Goal: Task Accomplishment & Management: Use online tool/utility

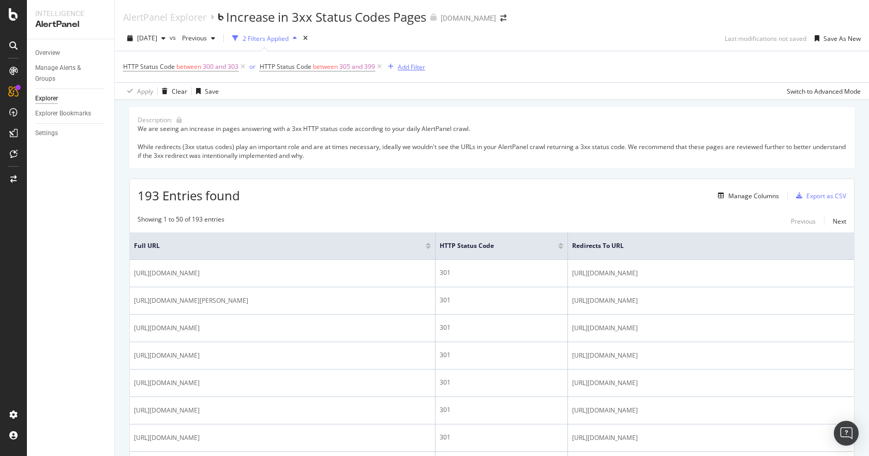
click at [410, 65] on div "Add Filter" at bounding box center [411, 67] width 27 height 9
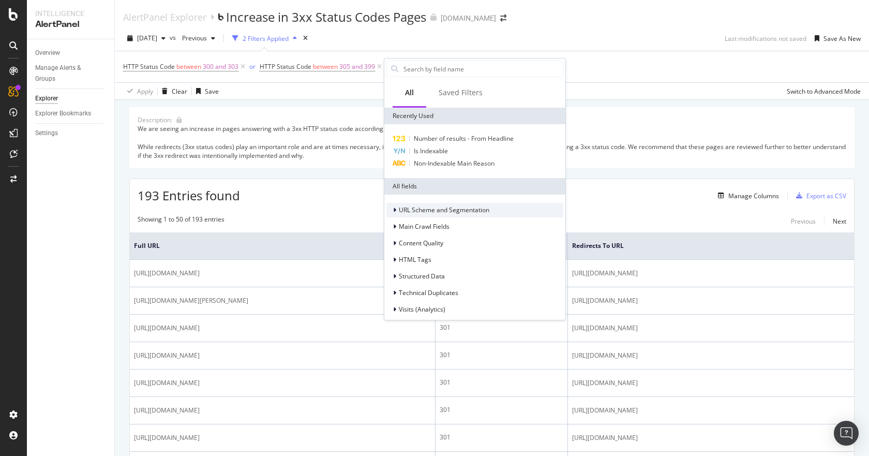
click at [437, 210] on span "URL Scheme and Segmentation" at bounding box center [444, 209] width 91 height 9
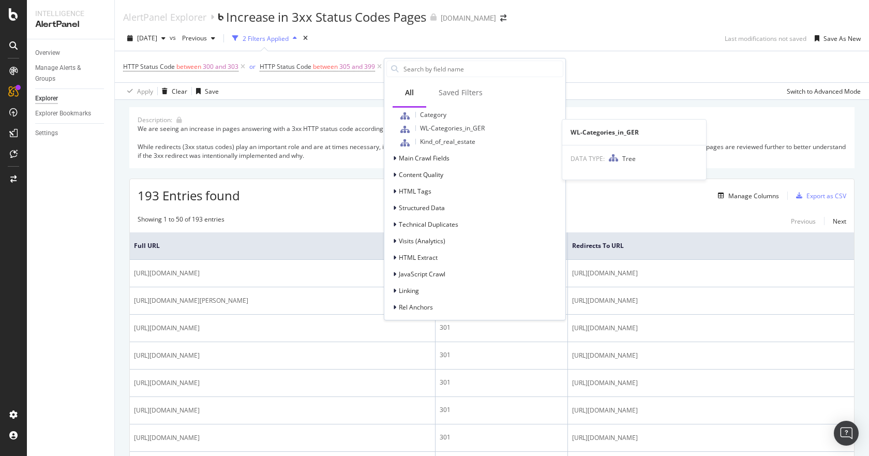
scroll to position [623, 0]
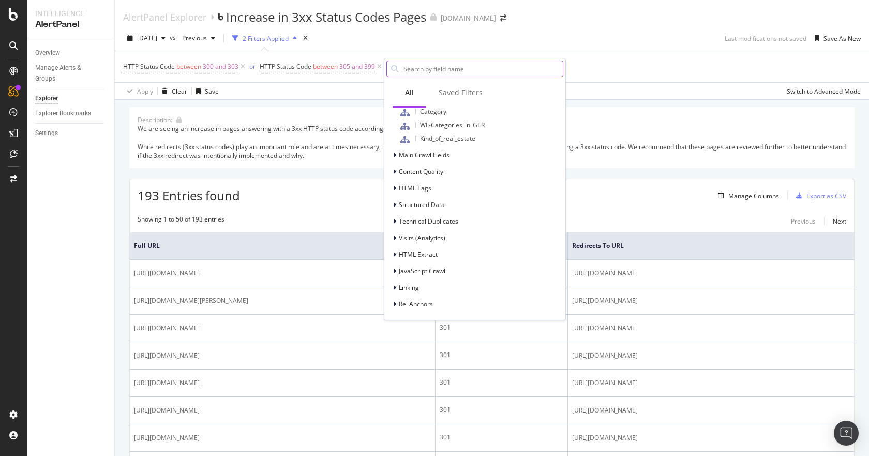
click at [429, 67] on input "text" at bounding box center [482, 69] width 160 height 16
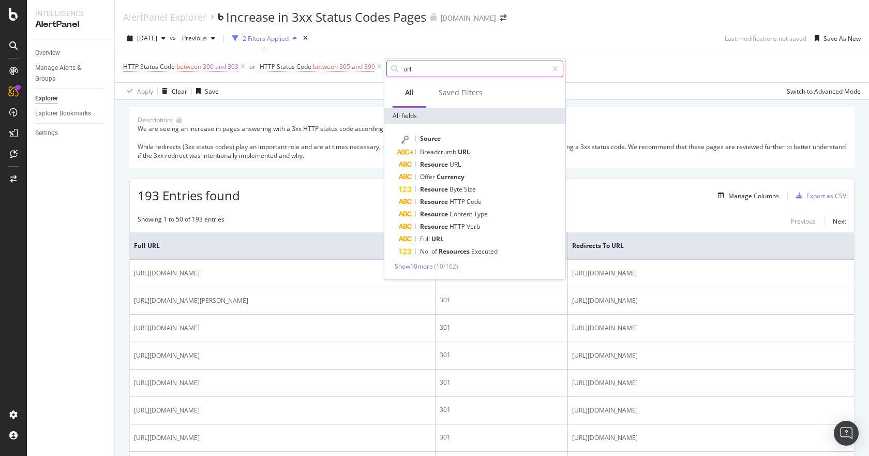
scroll to position [0, 0]
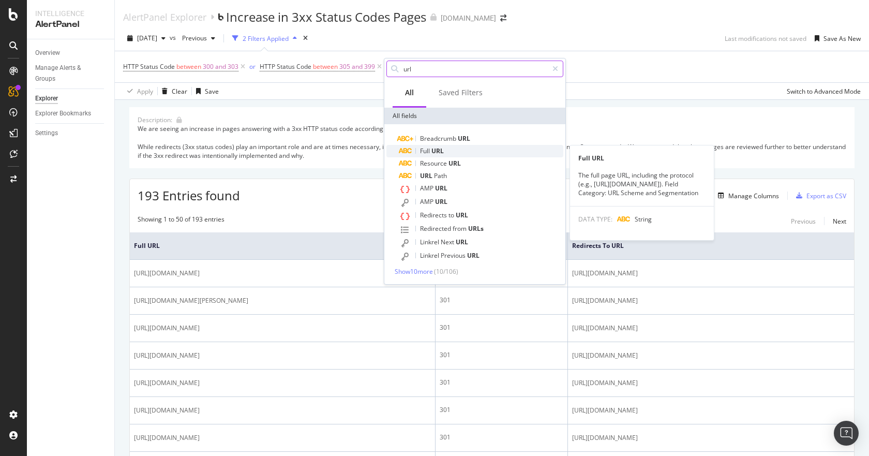
type input "url"
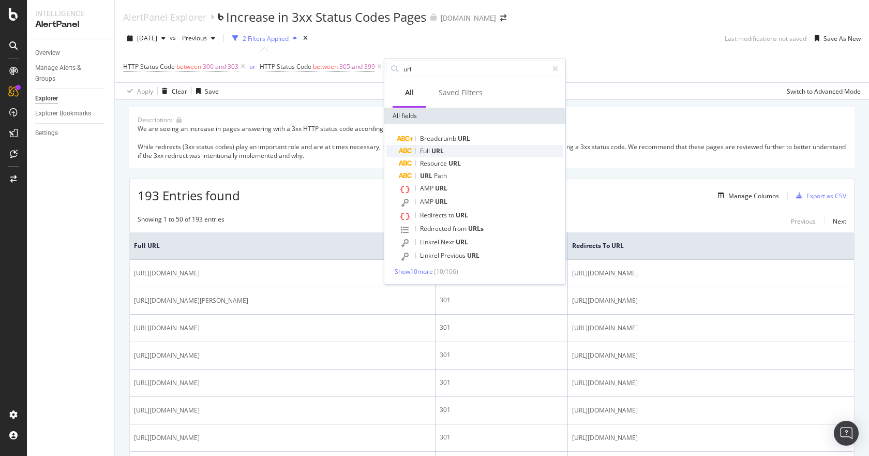
click at [445, 152] on div "Full URL" at bounding box center [481, 151] width 164 height 12
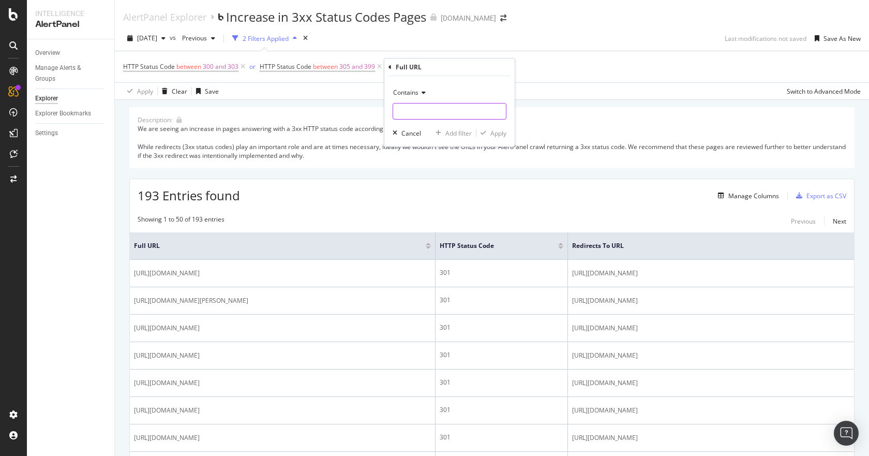
click at [430, 108] on input "text" at bounding box center [449, 111] width 113 height 17
type input "nbh"
click at [498, 135] on div "Apply" at bounding box center [498, 133] width 16 height 9
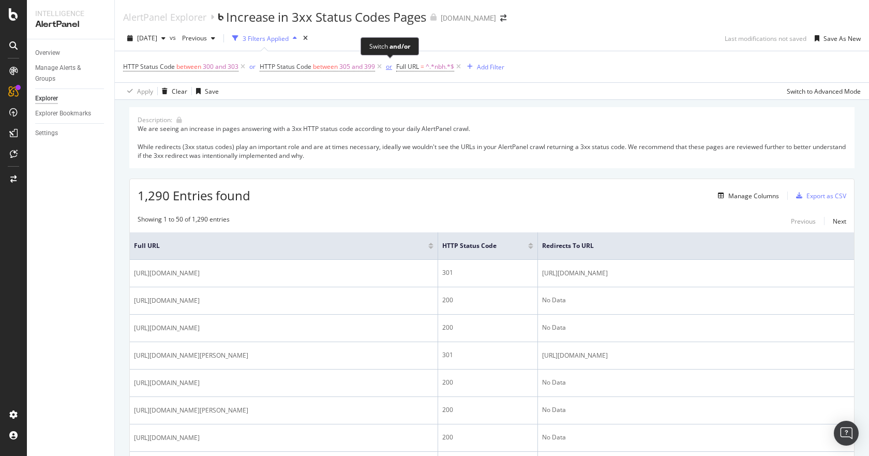
click at [390, 68] on div "or" at bounding box center [389, 66] width 6 height 9
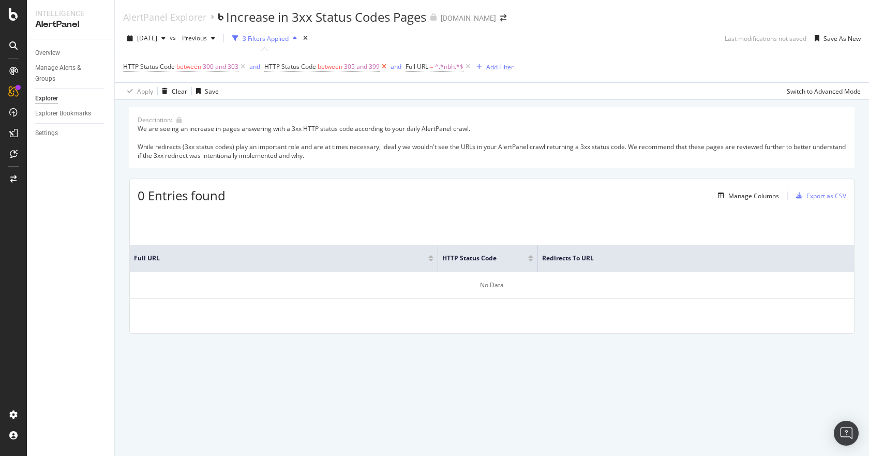
click at [384, 66] on icon at bounding box center [384, 67] width 9 height 10
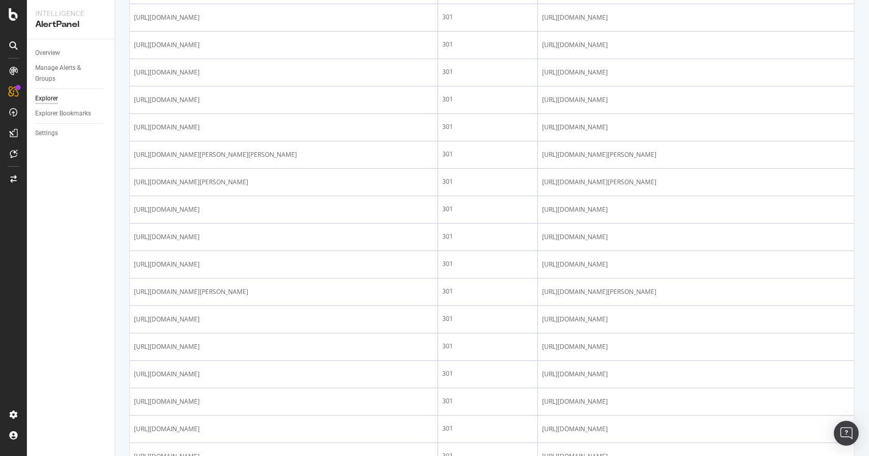
scroll to position [724, 0]
